Goal: Obtain resource: Download file/media

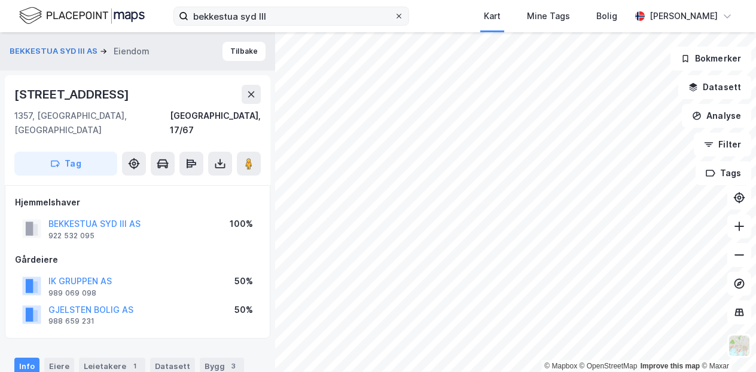
click at [402, 19] on icon at bounding box center [398, 16] width 7 height 7
click at [394, 19] on input "bekkestua syd III" at bounding box center [291, 16] width 206 height 18
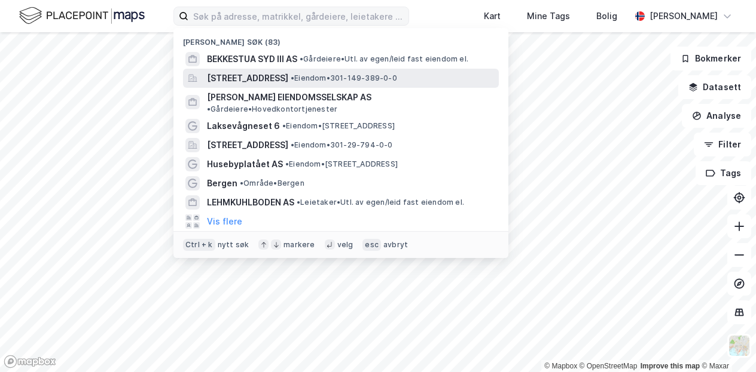
click at [282, 75] on span "[STREET_ADDRESS]" at bounding box center [247, 78] width 81 height 14
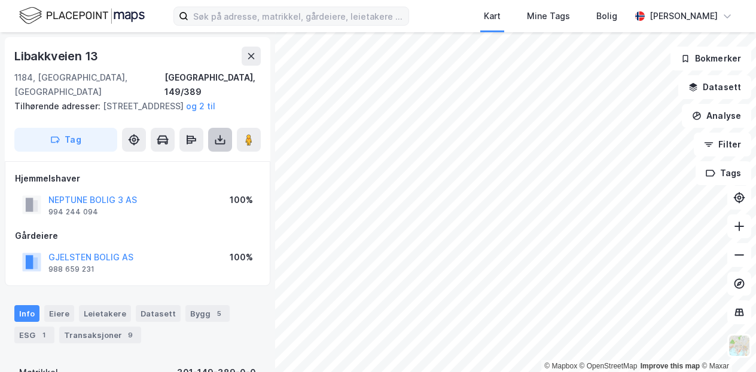
click at [225, 142] on icon at bounding box center [220, 142] width 10 height 5
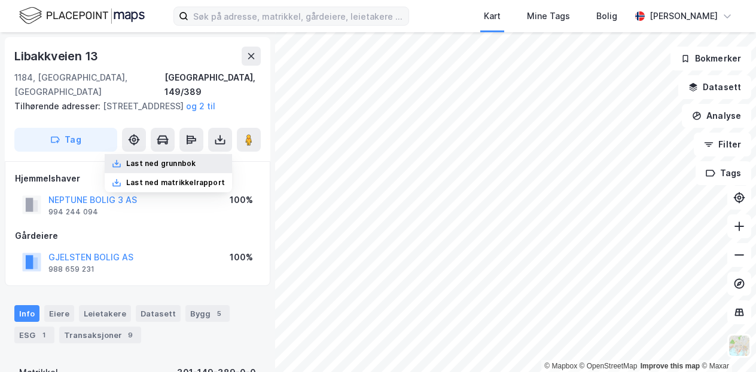
click at [178, 166] on div "Last ned grunnbok" at bounding box center [160, 164] width 69 height 10
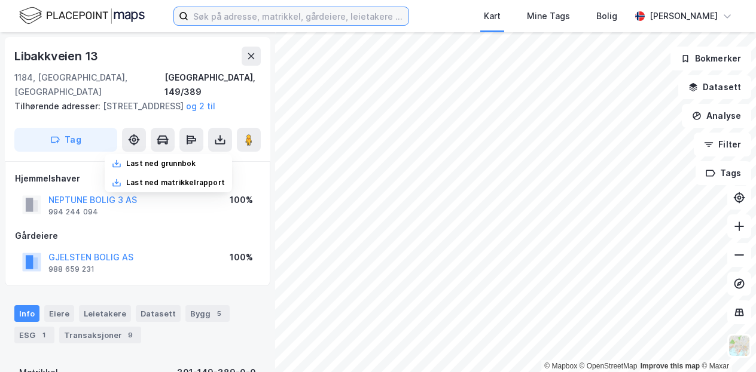
click at [342, 17] on input at bounding box center [298, 16] width 220 height 18
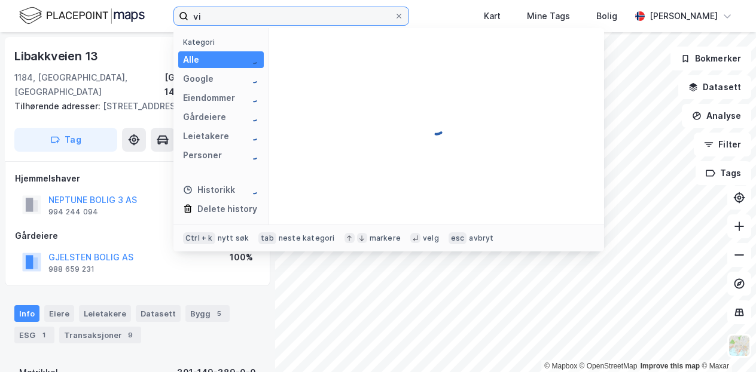
type input "v"
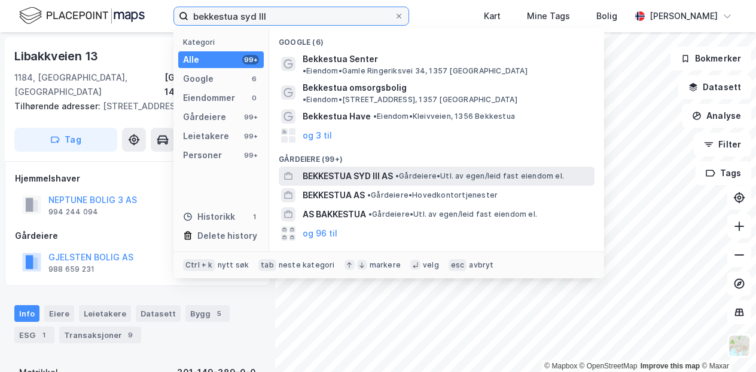
type input "bekkestua syd III"
click at [373, 169] on span "BEKKESTUA SYD III AS" at bounding box center [348, 176] width 90 height 14
